Goal: Task Accomplishment & Management: Manage account settings

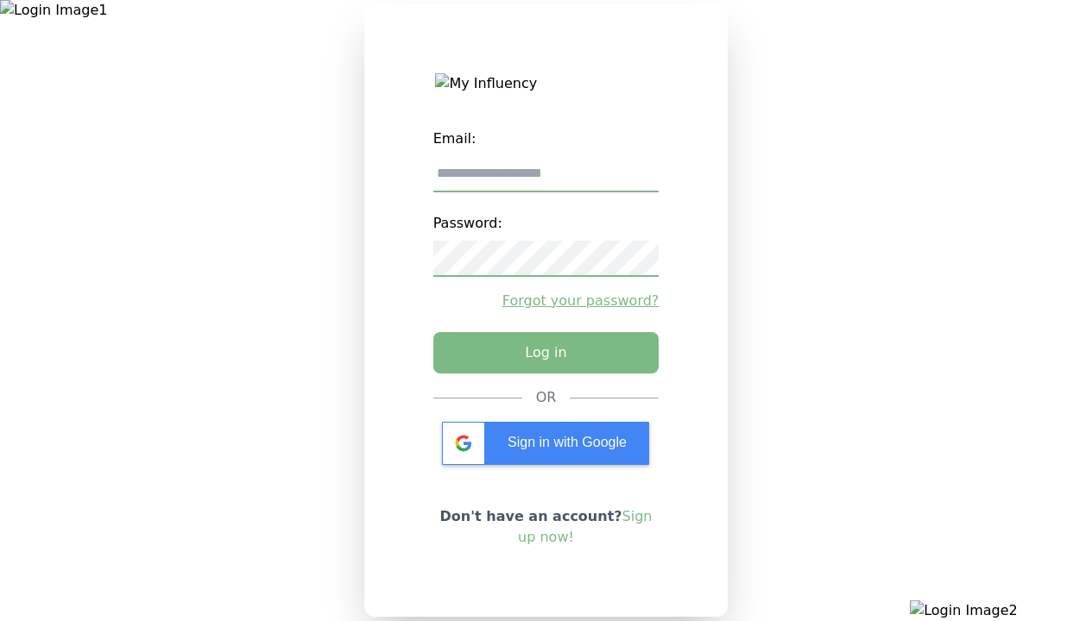
click at [545, 180] on input "email" at bounding box center [546, 174] width 226 height 36
type input "**********"
